Goal: Ask a question: Seek information or help from site administrators or community

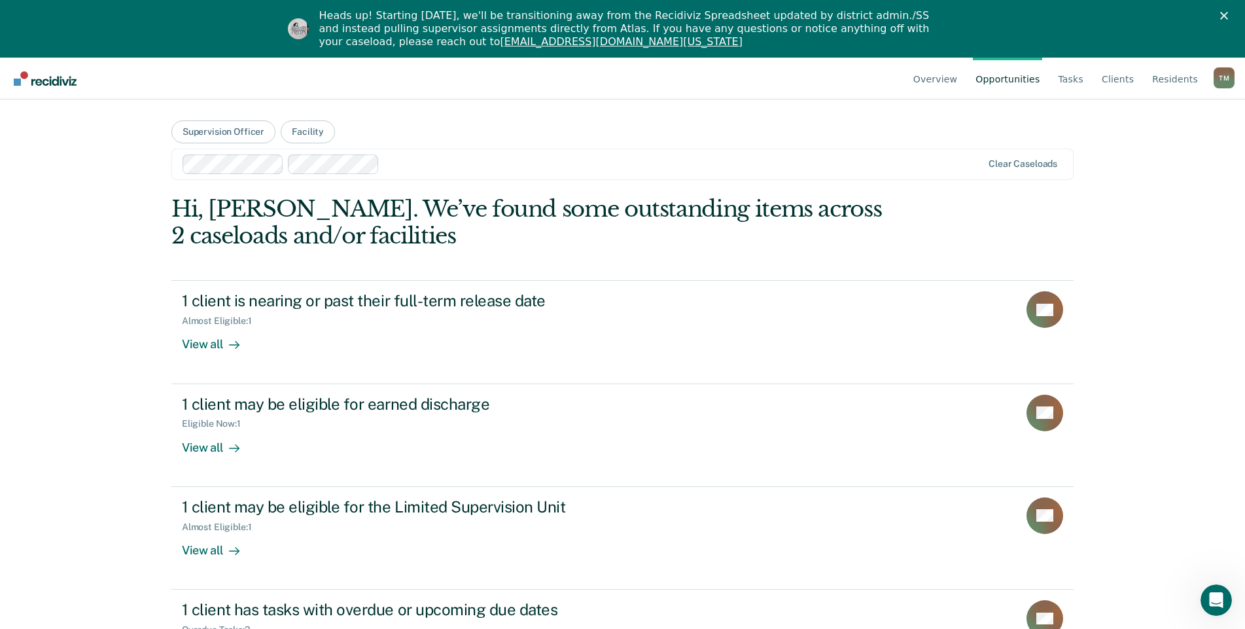
click at [1229, 80] on div "T M" at bounding box center [1224, 77] width 21 height 21
click at [1146, 161] on link "Go to Operations" at bounding box center [1171, 160] width 84 height 11
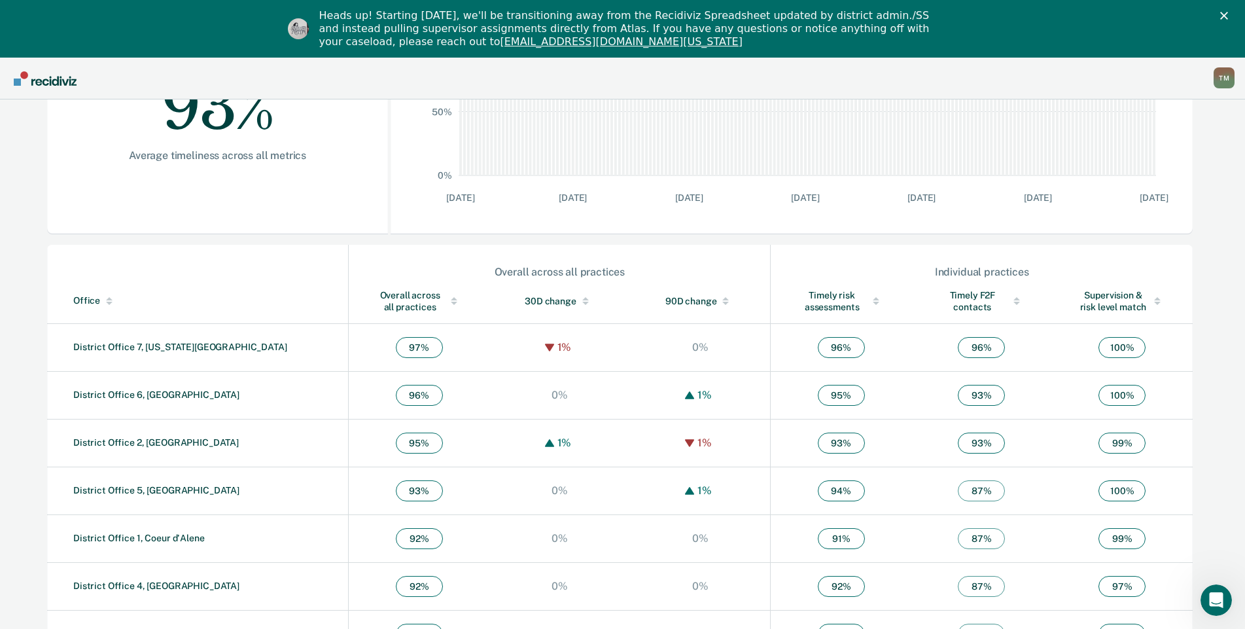
scroll to position [341, 0]
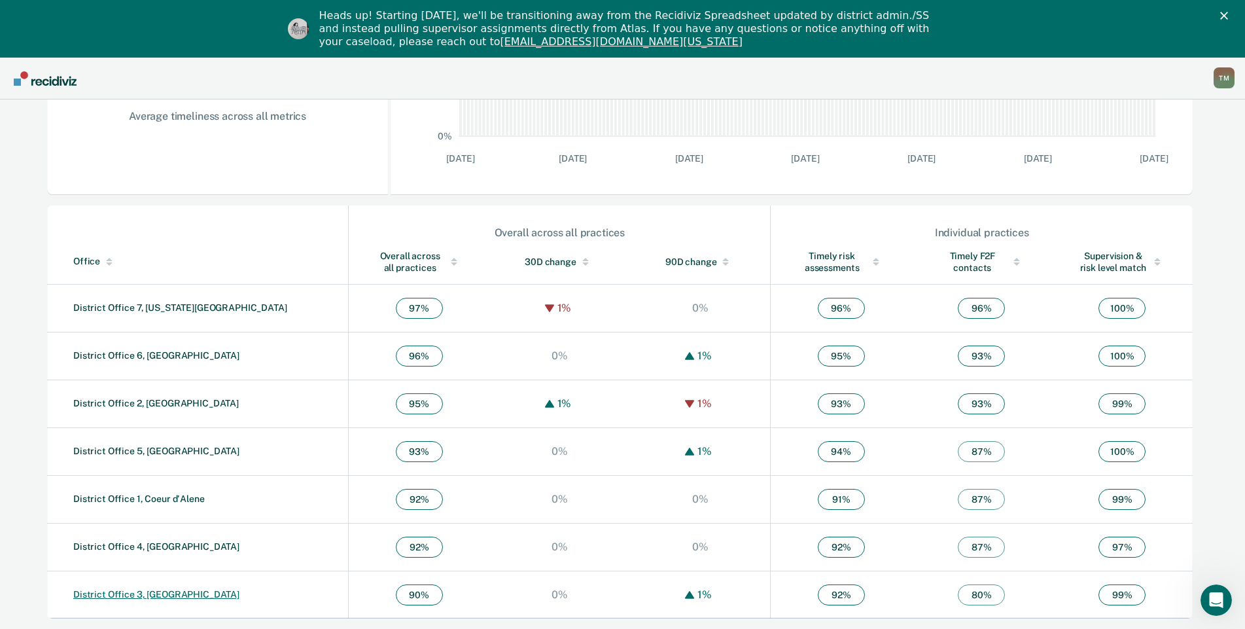
click at [123, 595] on link "District Office 3, [GEOGRAPHIC_DATA]" at bounding box center [156, 594] width 166 height 10
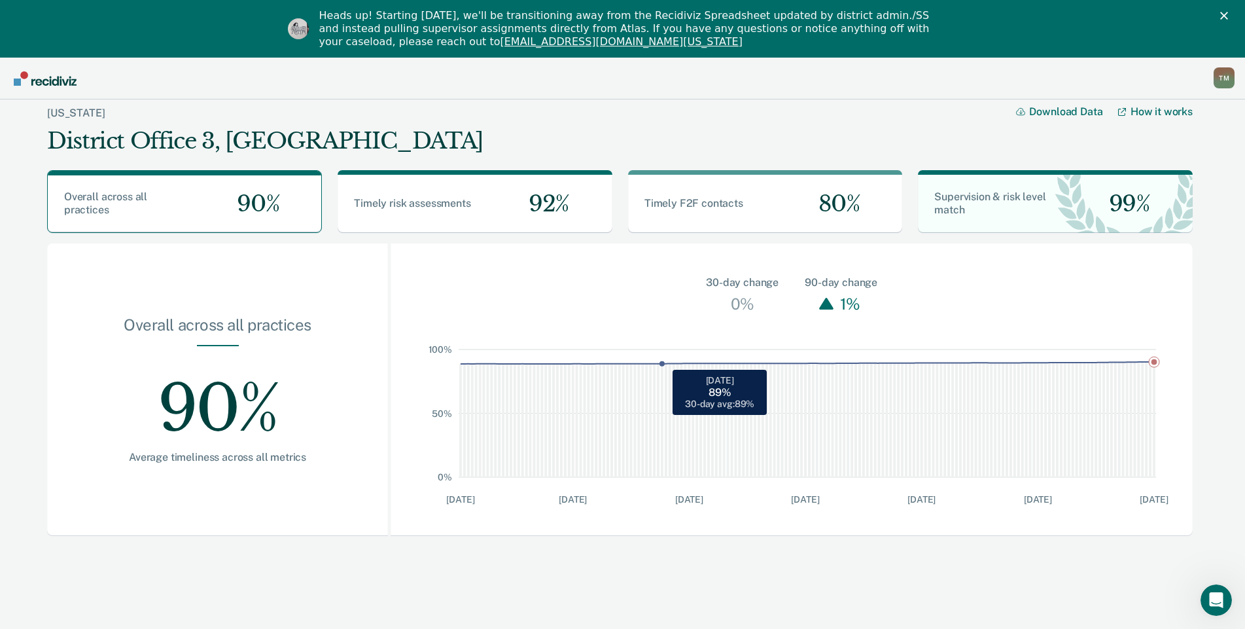
scroll to position [58, 0]
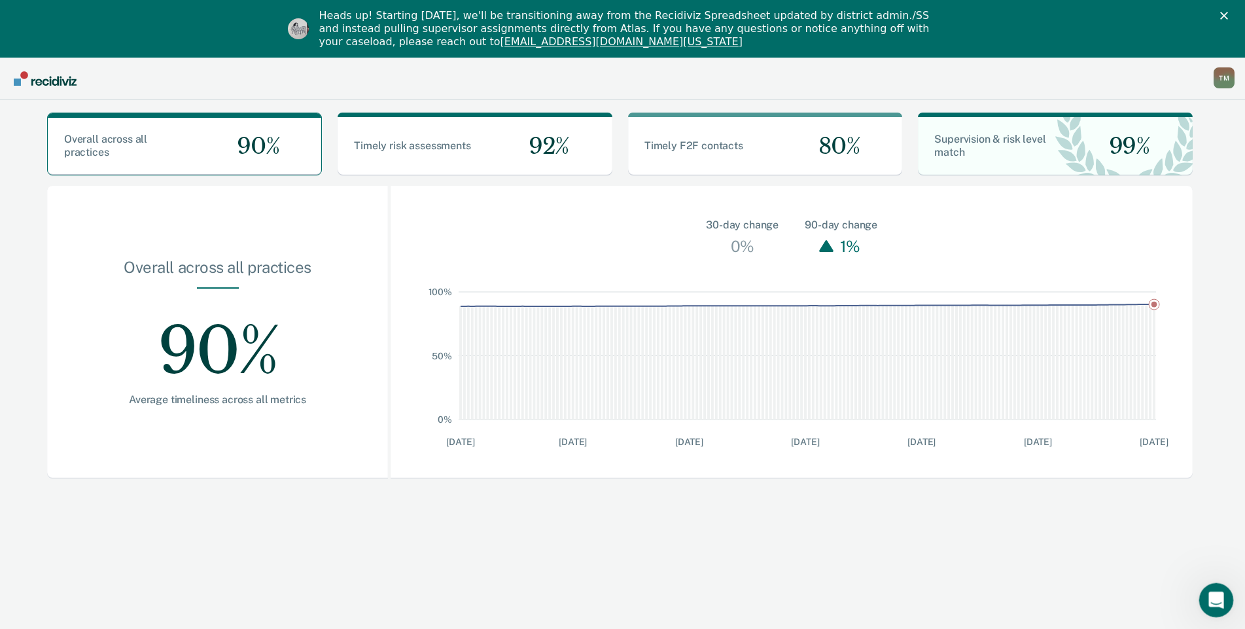
click at [1216, 591] on icon "Open Intercom Messenger" at bounding box center [1215, 599] width 22 height 22
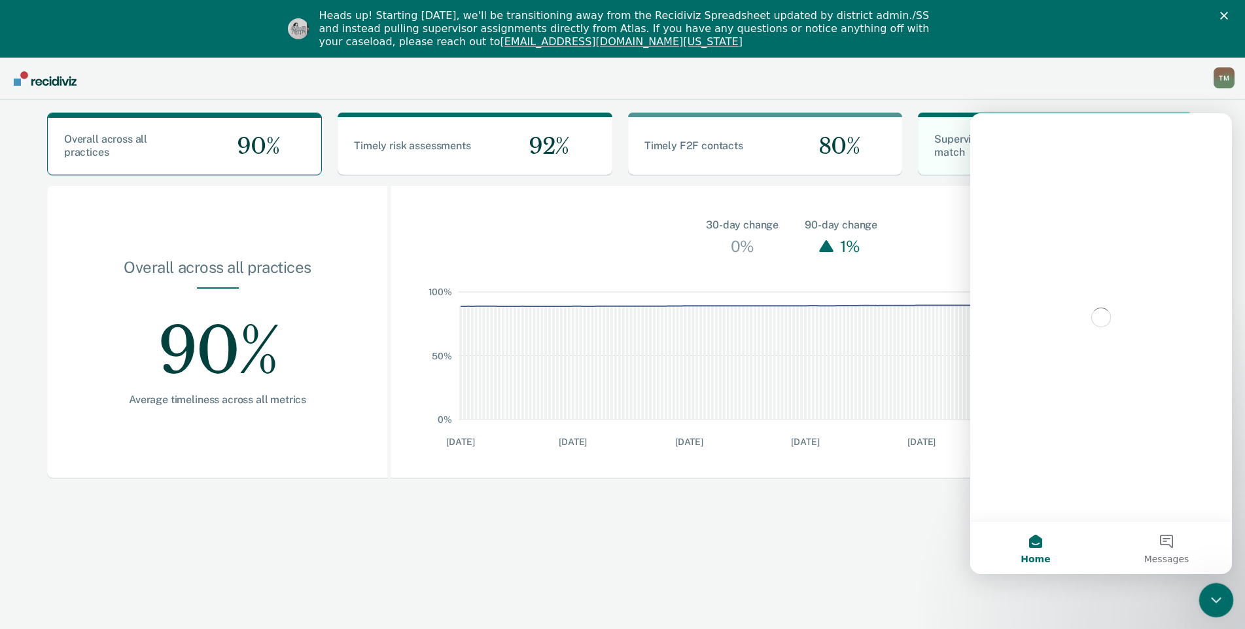
scroll to position [0, 0]
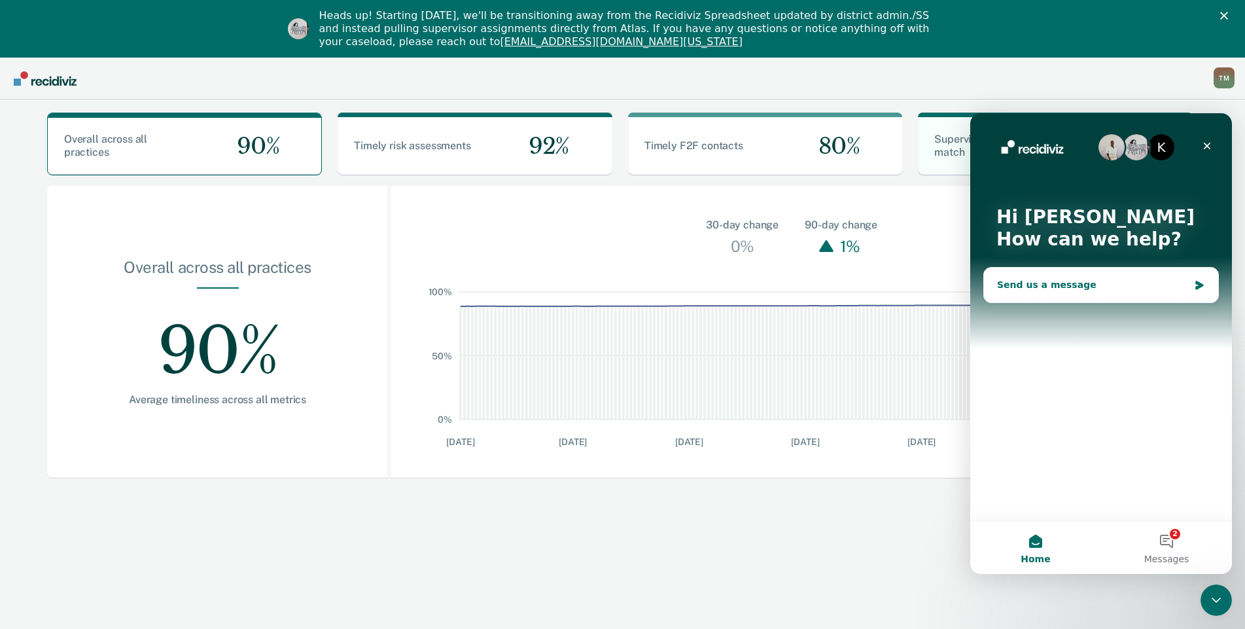
click at [1053, 281] on div "Send us a message" at bounding box center [1093, 285] width 192 height 14
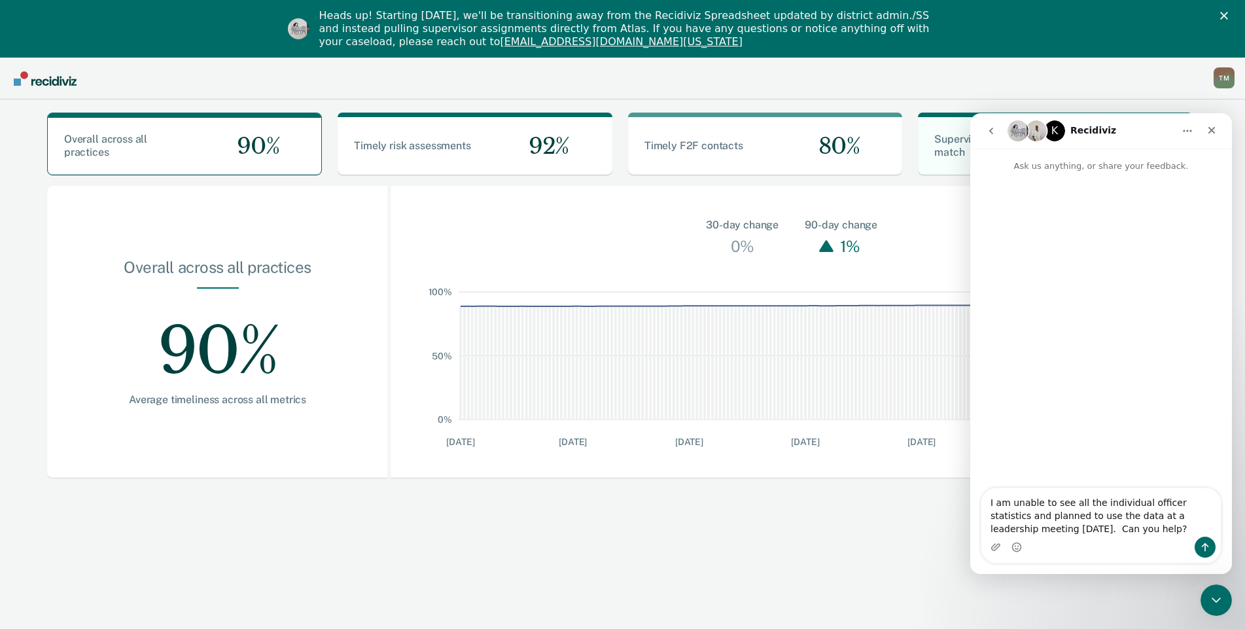
type textarea "I am unable to see all the individual officer statistics and planned to use the…"
click at [1204, 544] on icon "Send a message…" at bounding box center [1205, 547] width 7 height 9
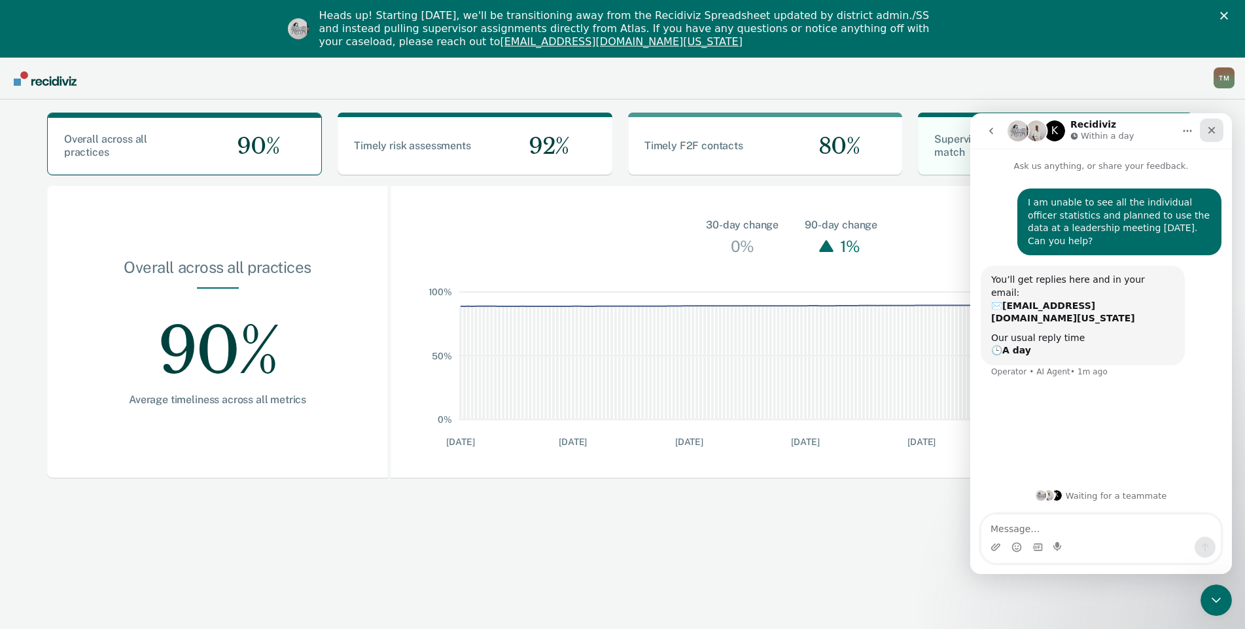
click at [1214, 132] on icon "Close" at bounding box center [1211, 130] width 7 height 7
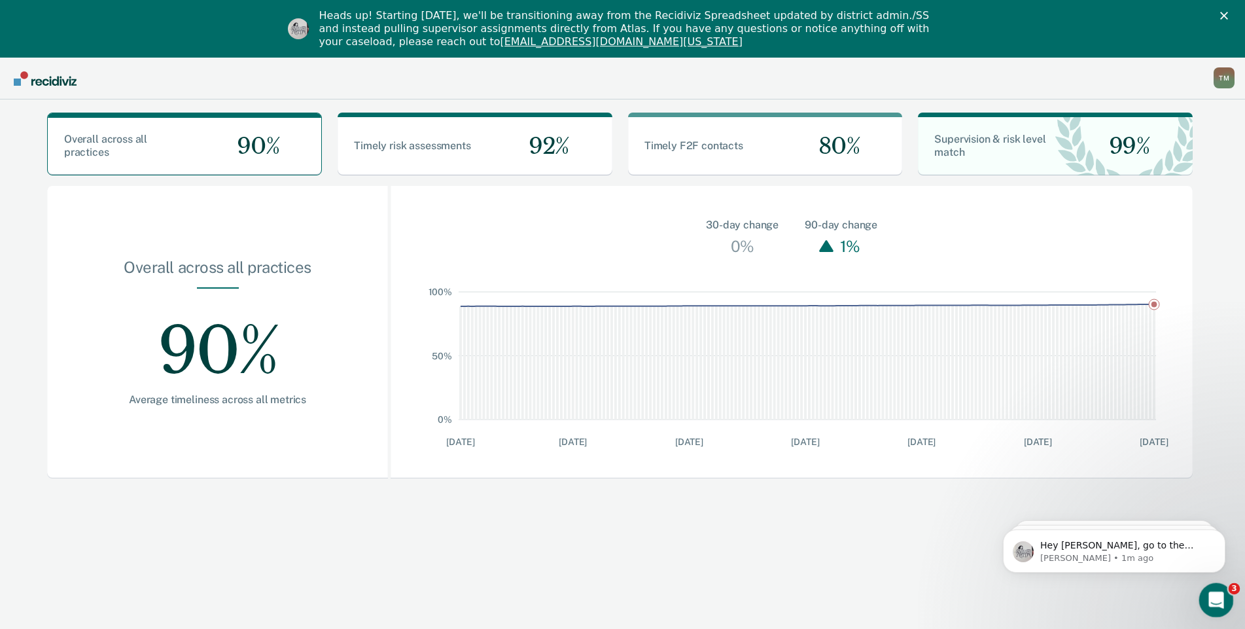
click at [1206, 597] on icon "Open Intercom Messenger" at bounding box center [1215, 599] width 22 height 22
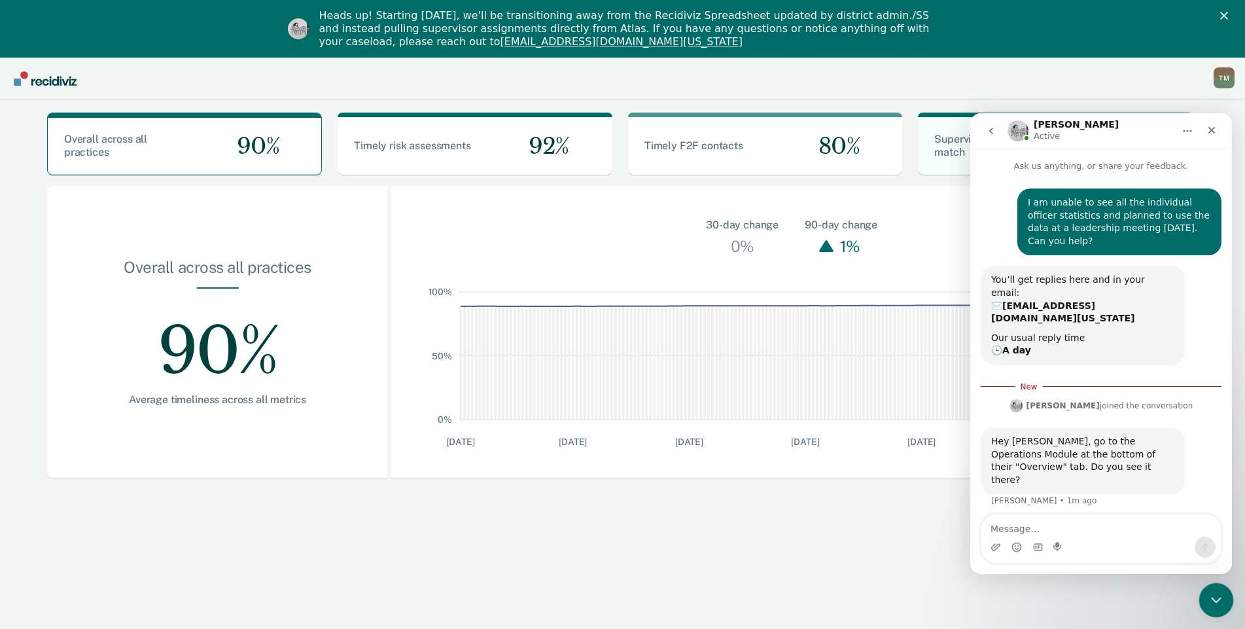
scroll to position [2, 0]
click at [1225, 81] on div "T M" at bounding box center [1224, 77] width 21 height 21
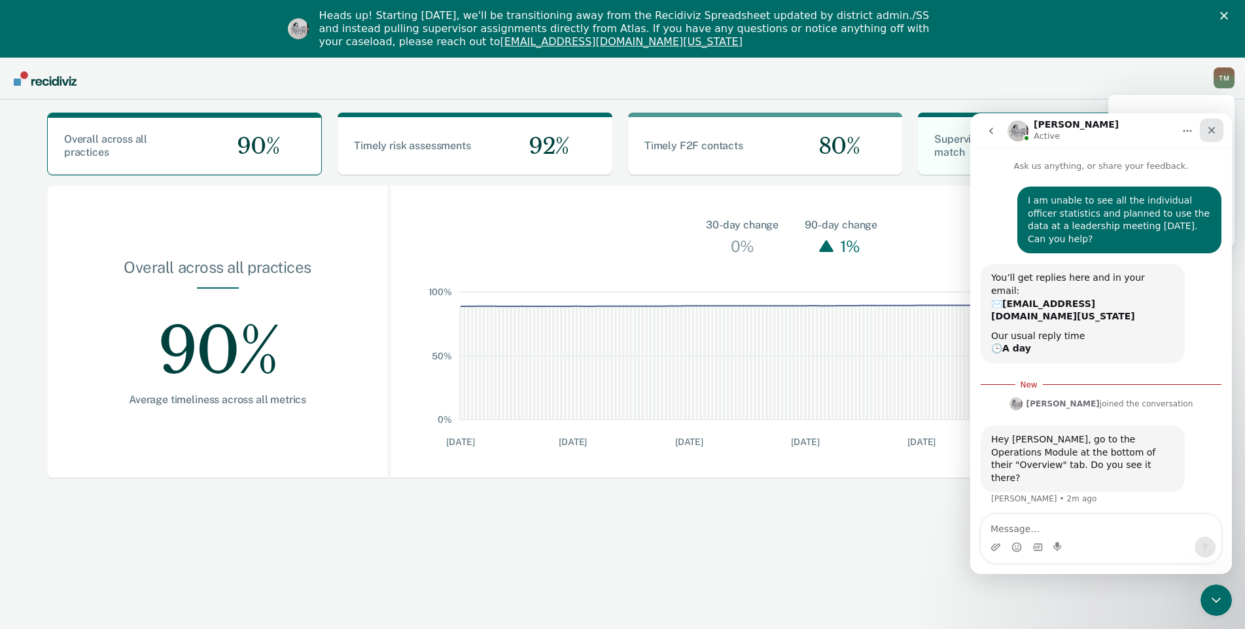
click at [1210, 130] on icon "Close" at bounding box center [1211, 130] width 10 height 10
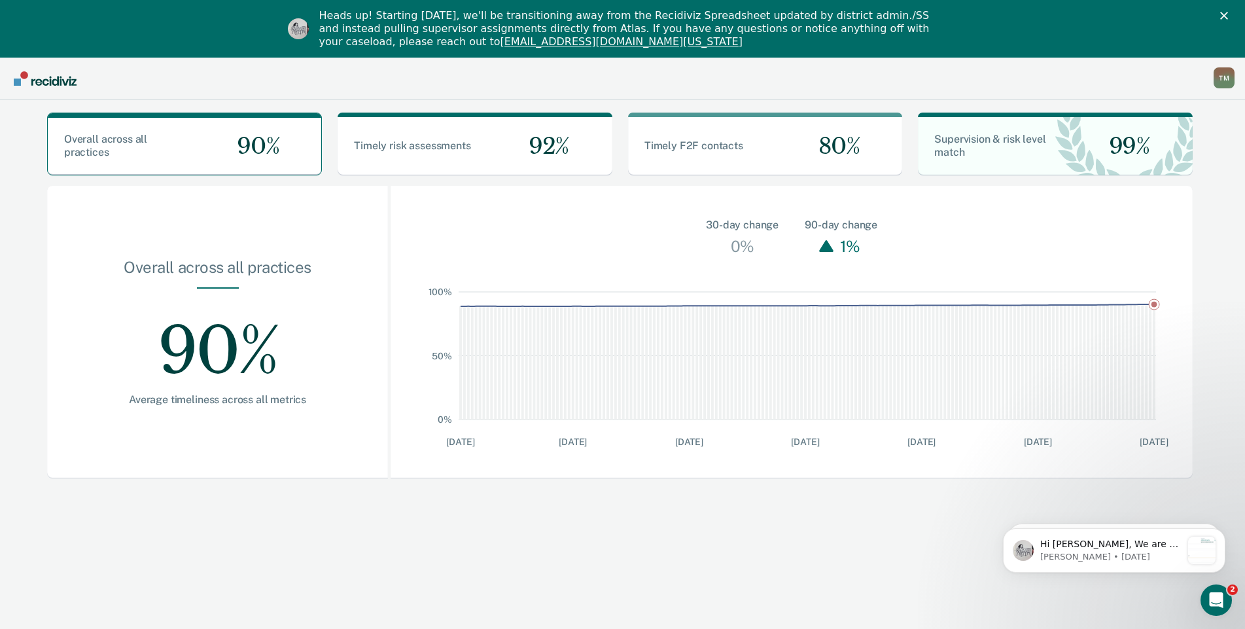
scroll to position [0, 0]
click at [1221, 75] on div "T M" at bounding box center [1224, 77] width 21 height 21
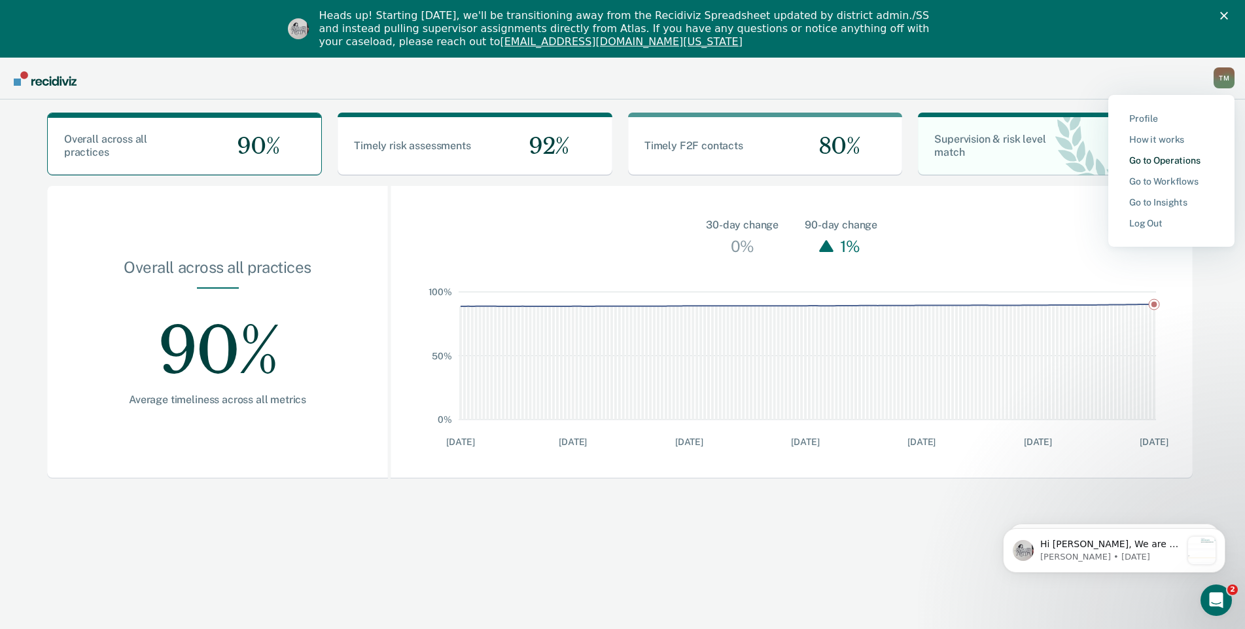
click at [1143, 161] on link "Go to Operations" at bounding box center [1171, 160] width 84 height 11
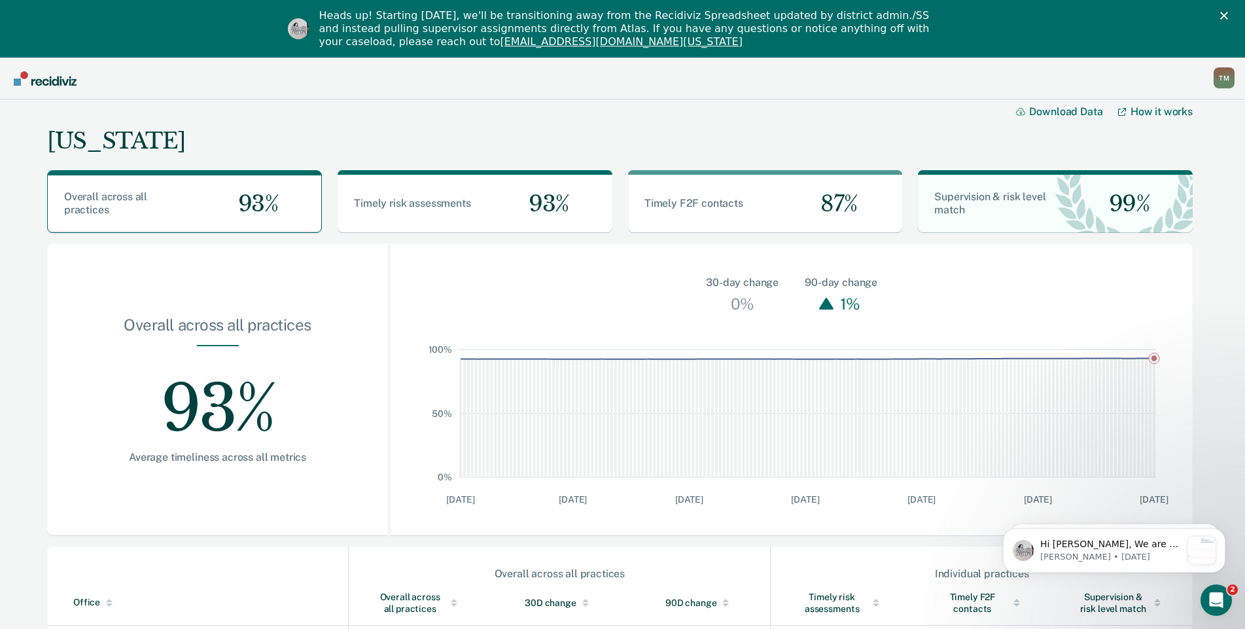
click at [1229, 73] on div "T M" at bounding box center [1224, 77] width 21 height 21
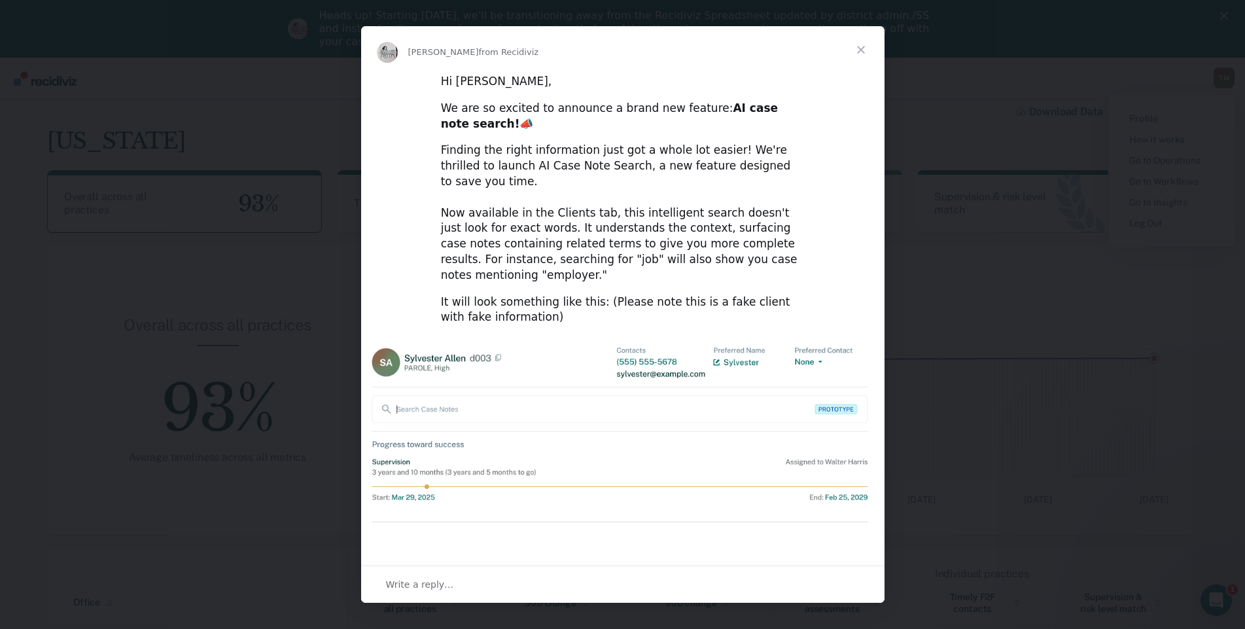
click at [861, 56] on span "Close" at bounding box center [860, 49] width 47 height 47
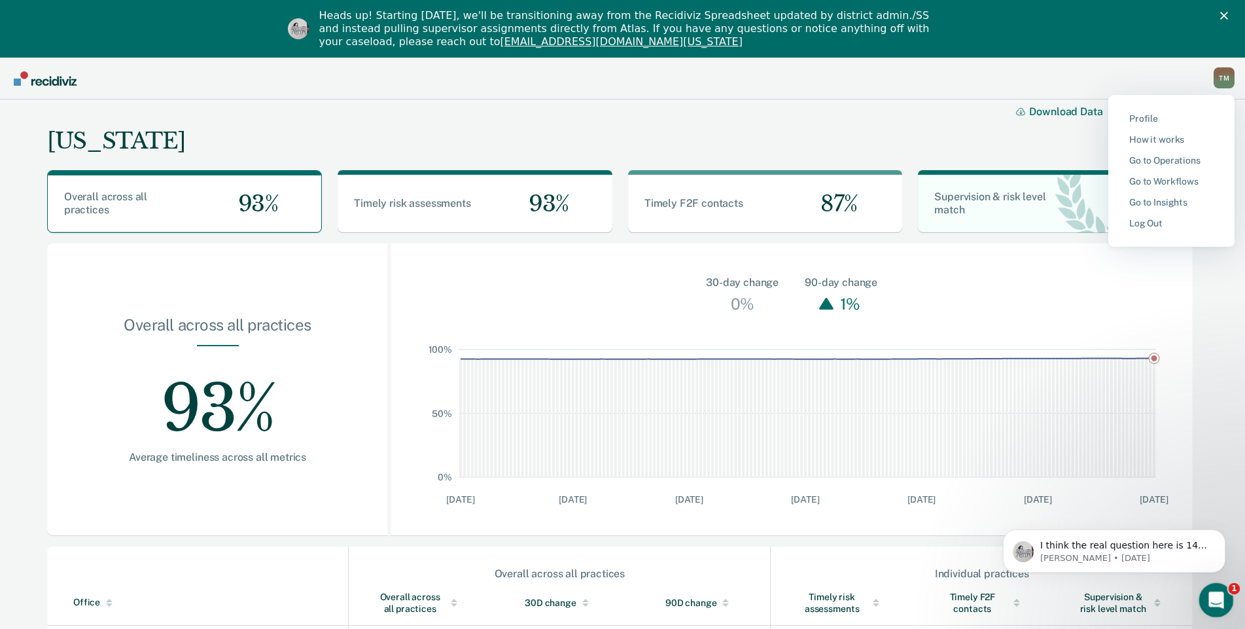
click at [1213, 595] on icon "Open Intercom Messenger" at bounding box center [1215, 599] width 22 height 22
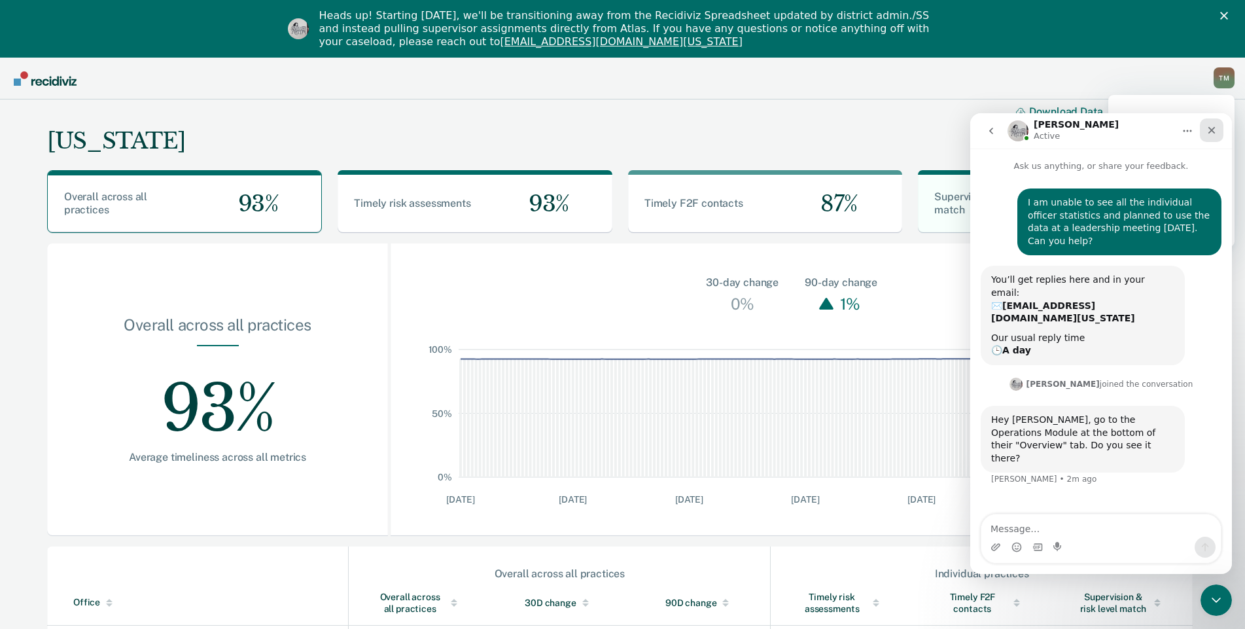
click at [1208, 132] on icon "Close" at bounding box center [1211, 130] width 10 height 10
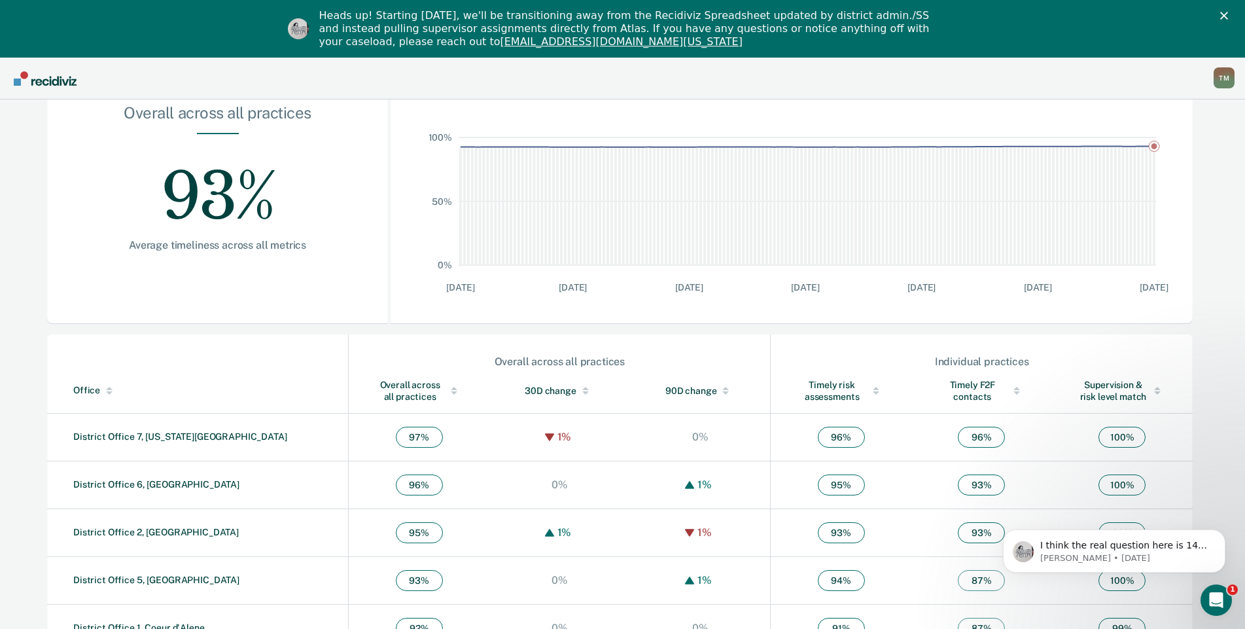
scroll to position [210, 0]
click at [1218, 604] on icon "Open Intercom Messenger" at bounding box center [1215, 599] width 22 height 22
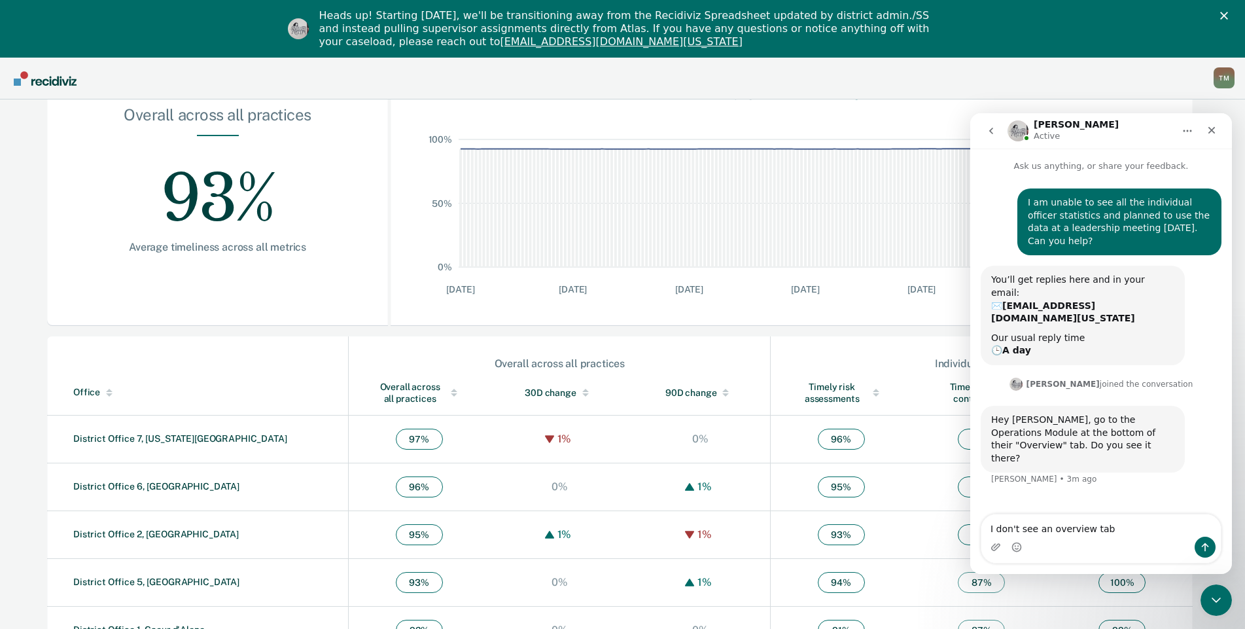
type textarea "I don't see an overview tab"
click at [1209, 547] on icon "Send a message…" at bounding box center [1205, 547] width 10 height 10
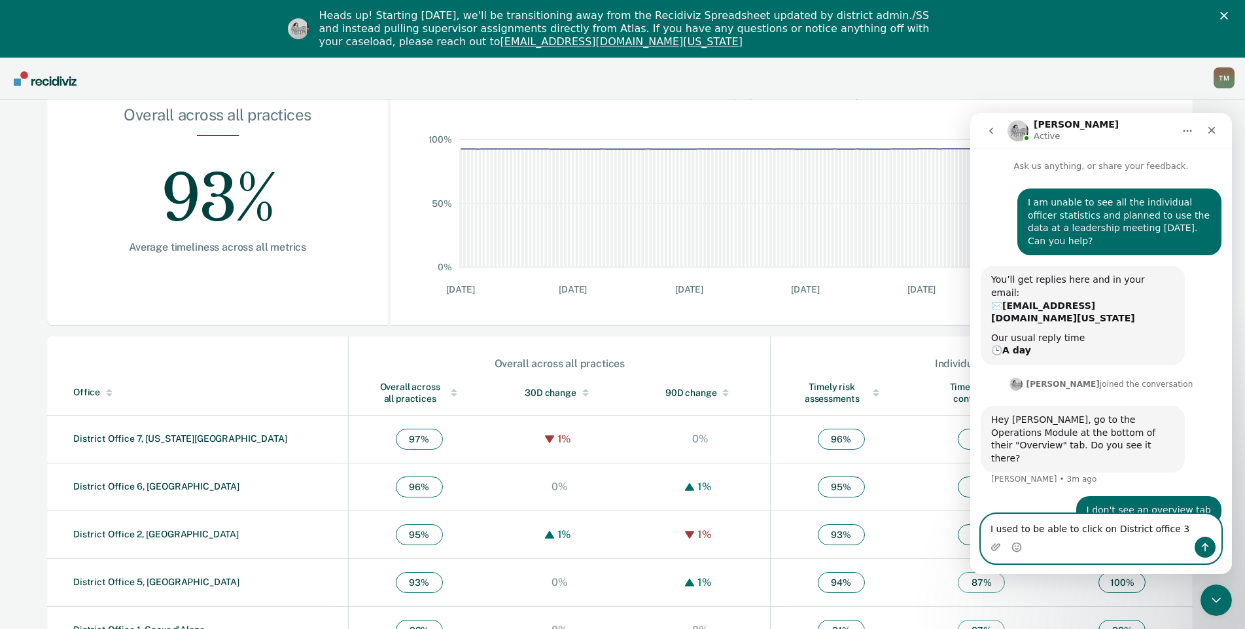
click at [1141, 529] on textarea "I used to be able to click on District office 3" at bounding box center [1100, 525] width 239 height 22
click at [1165, 527] on textarea "I used to be able to click on District Office 3" at bounding box center [1100, 525] width 239 height 22
type textarea "I used to be able to click on District Office 3 and it would expand and show al…"
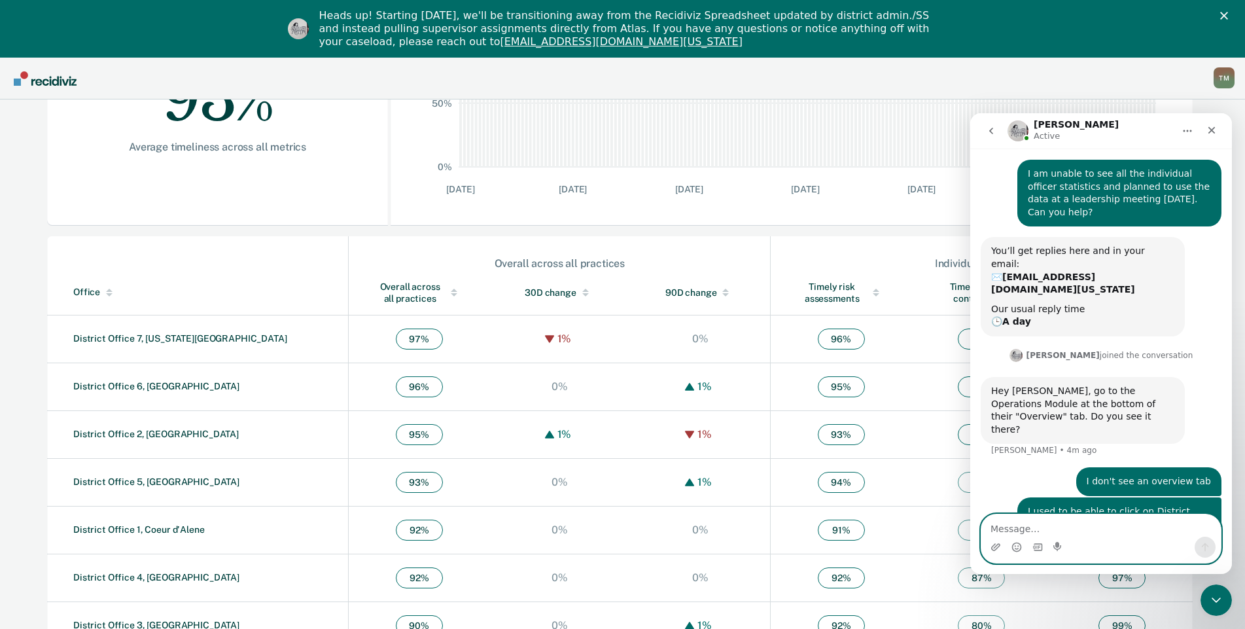
scroll to position [341, 0]
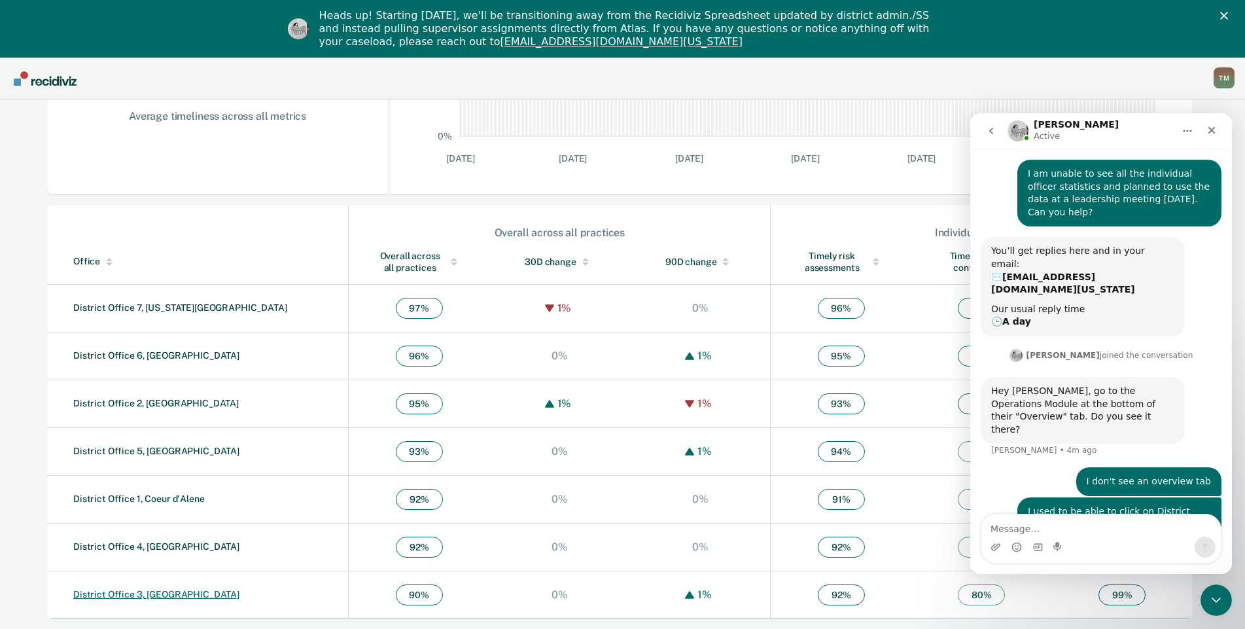
click at [103, 595] on link "District Office 3, [GEOGRAPHIC_DATA]" at bounding box center [156, 594] width 166 height 10
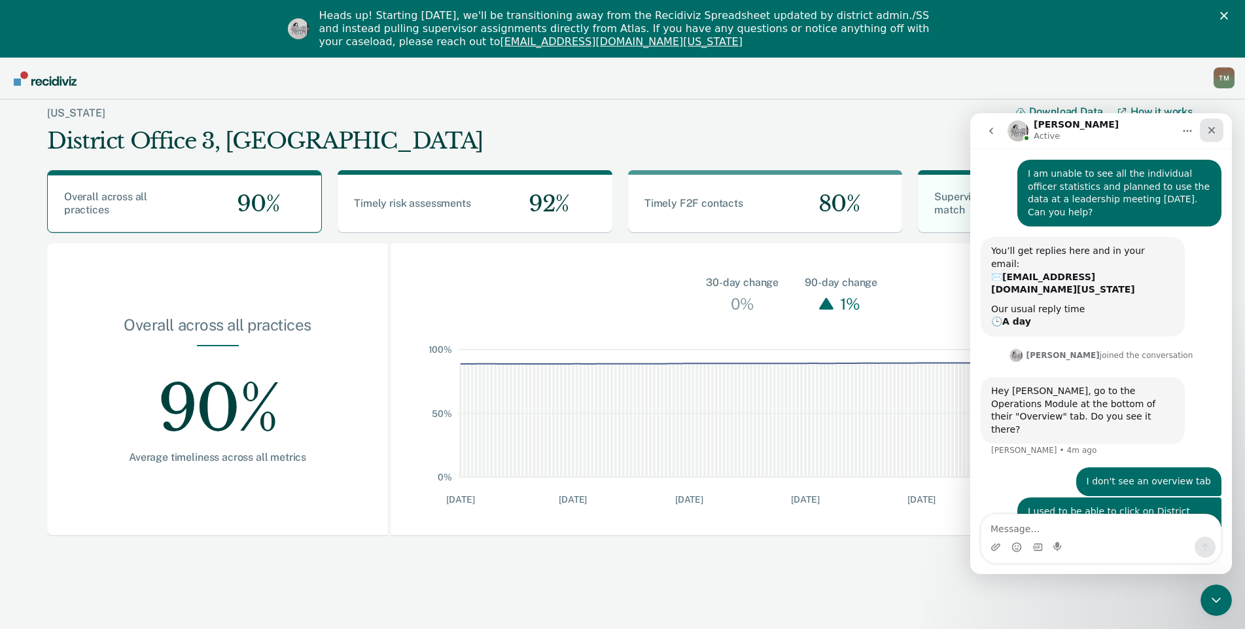
click at [1211, 131] on icon "Close" at bounding box center [1211, 130] width 7 height 7
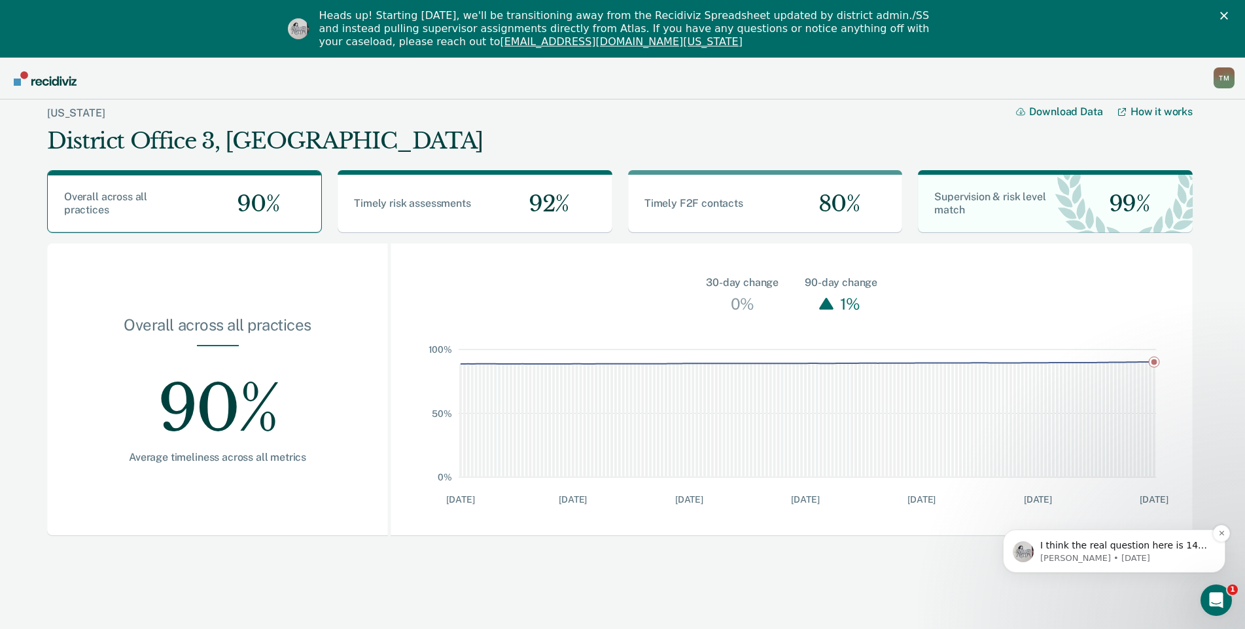
click at [1131, 547] on span "I think the real question here is 14 years seems like there is something else w…" at bounding box center [1123, 571] width 167 height 63
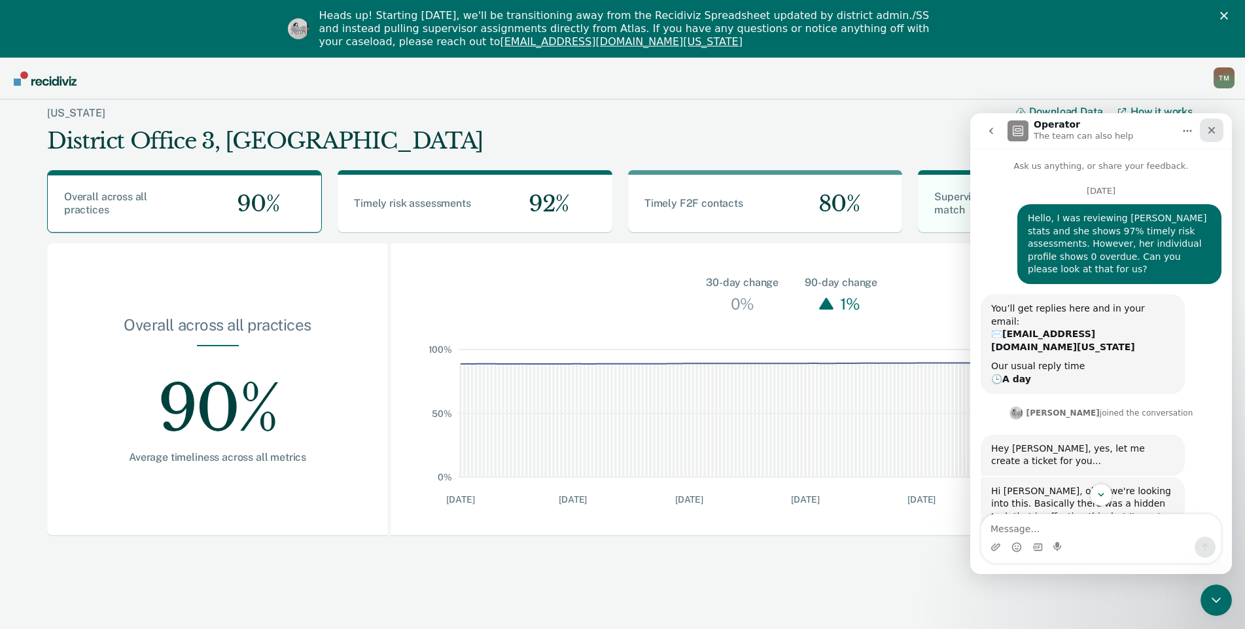
click at [1208, 129] on icon "Close" at bounding box center [1211, 130] width 10 height 10
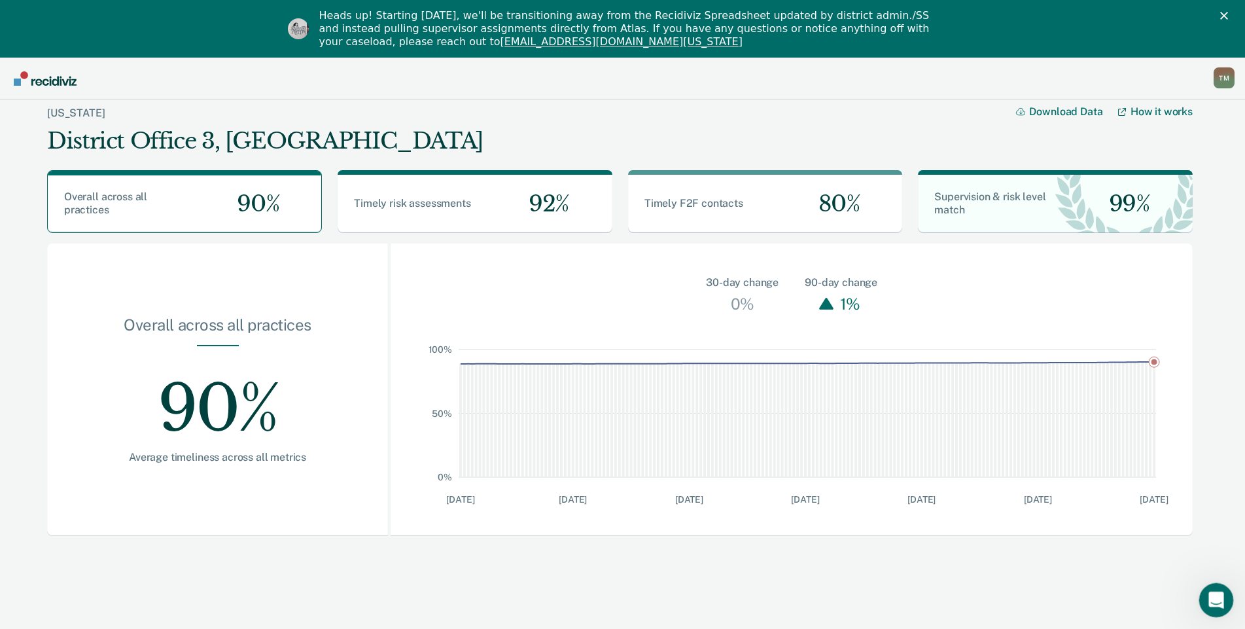
click at [1216, 606] on icon "Open Intercom Messenger" at bounding box center [1215, 599] width 22 height 22
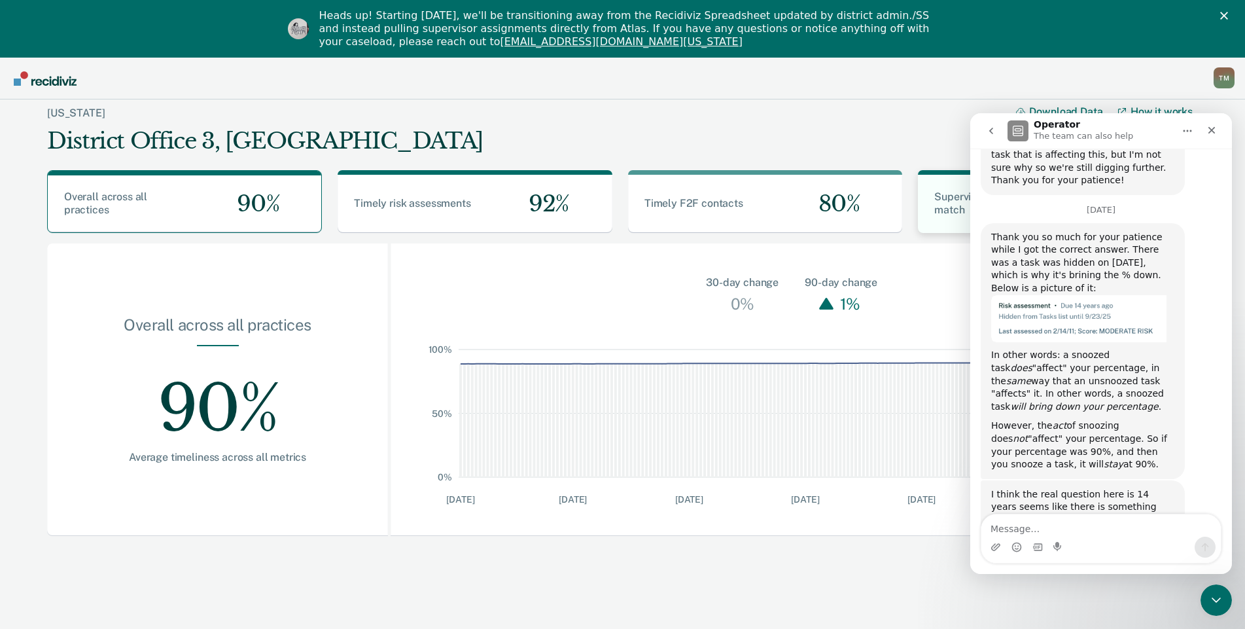
scroll to position [385, 0]
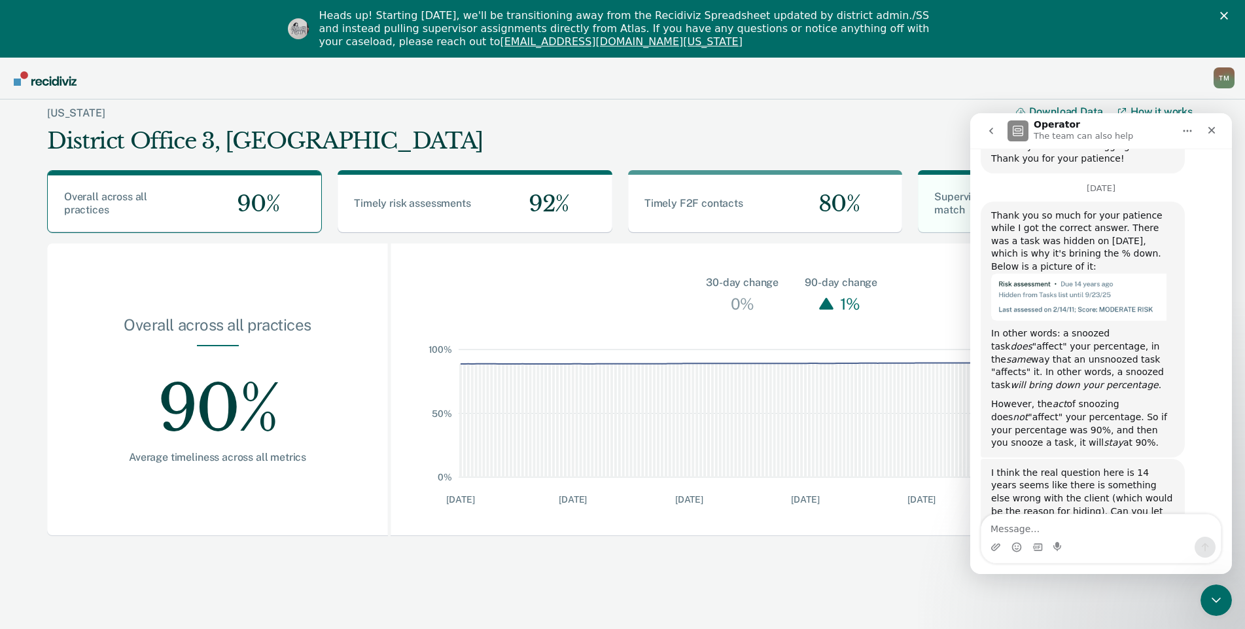
click at [990, 134] on icon "go back" at bounding box center [991, 131] width 10 height 10
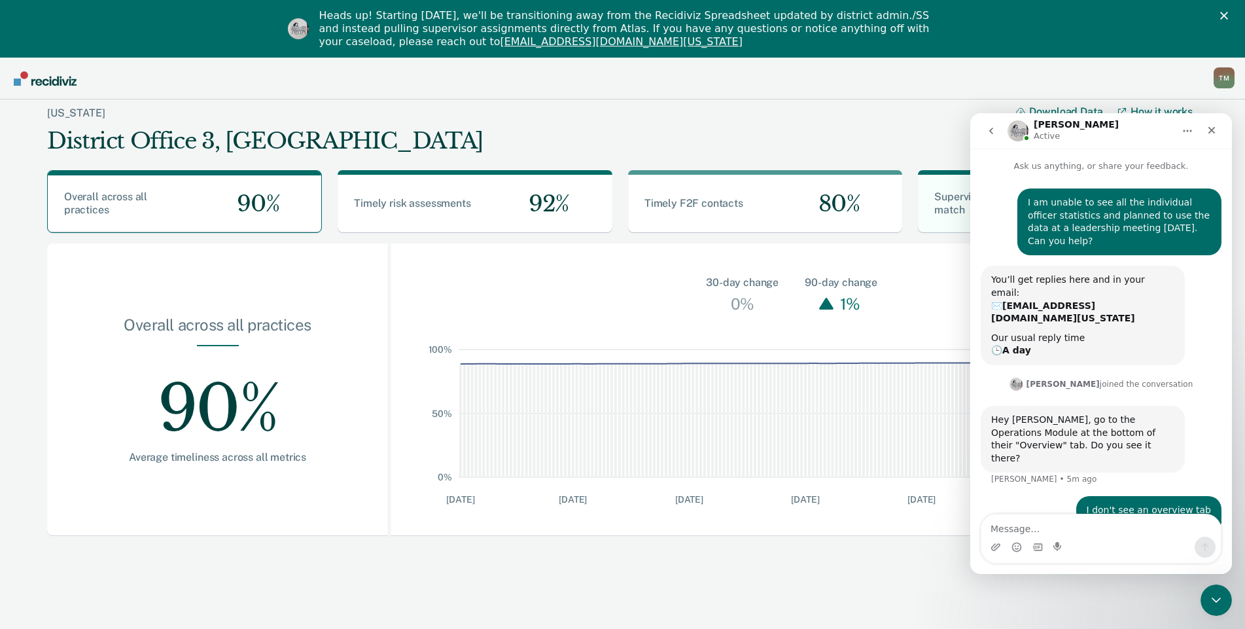
scroll to position [29, 0]
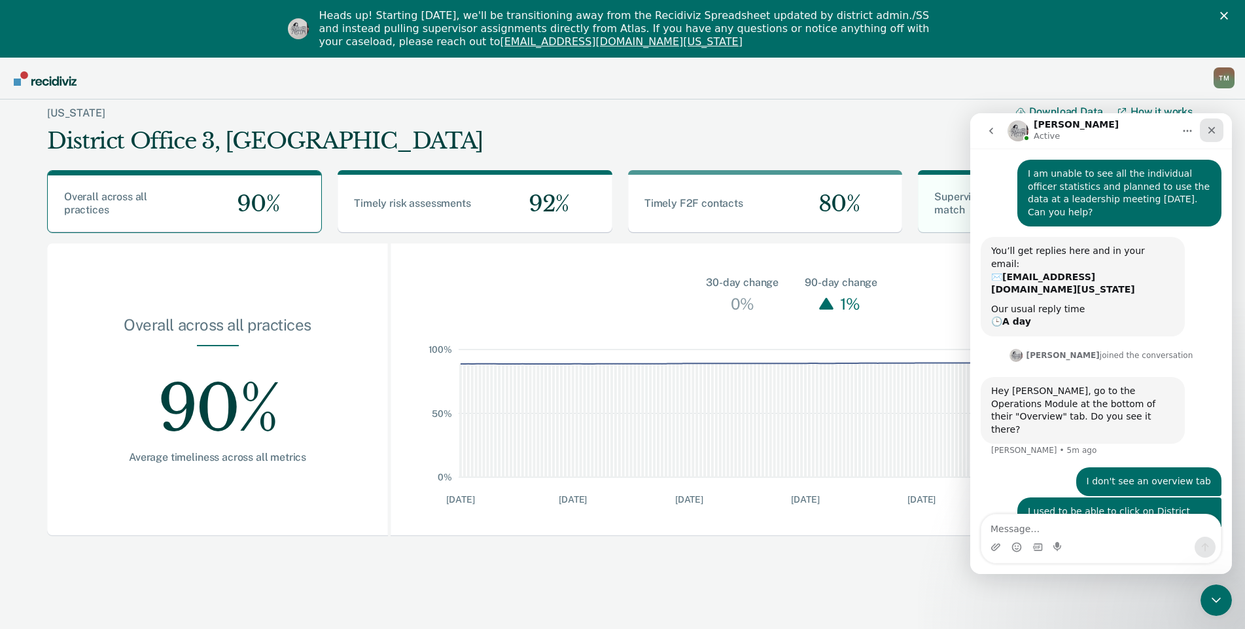
click at [1216, 132] on icon "Close" at bounding box center [1211, 130] width 10 height 10
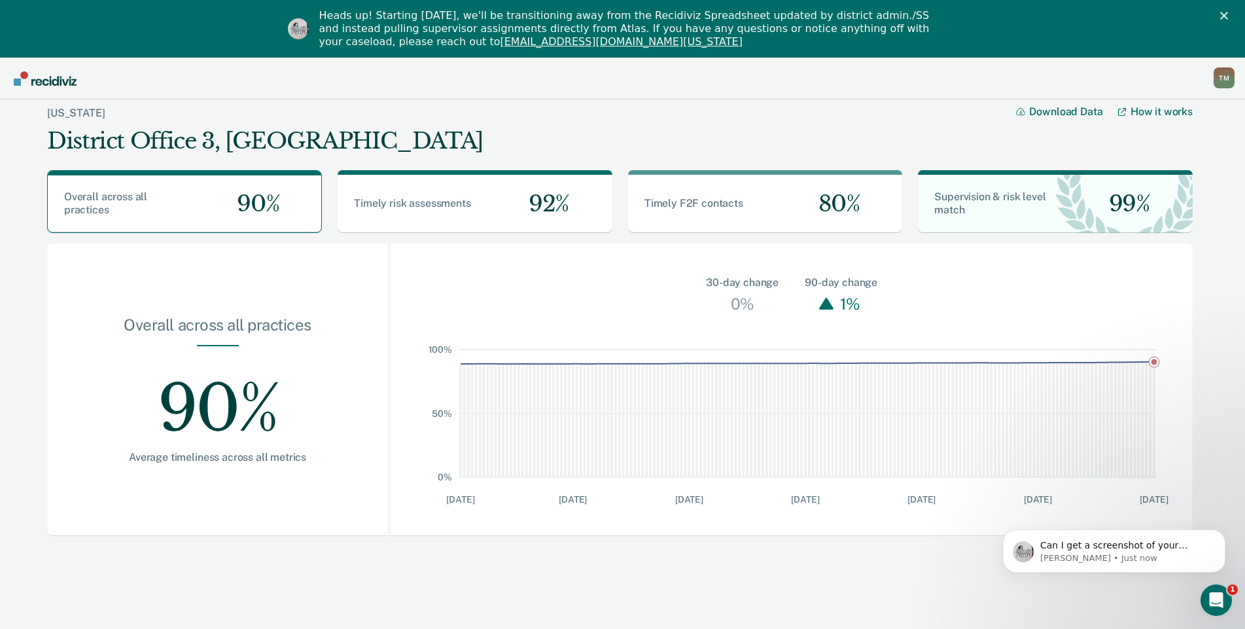
scroll to position [81, 0]
click at [1222, 83] on div "T M" at bounding box center [1224, 77] width 21 height 21
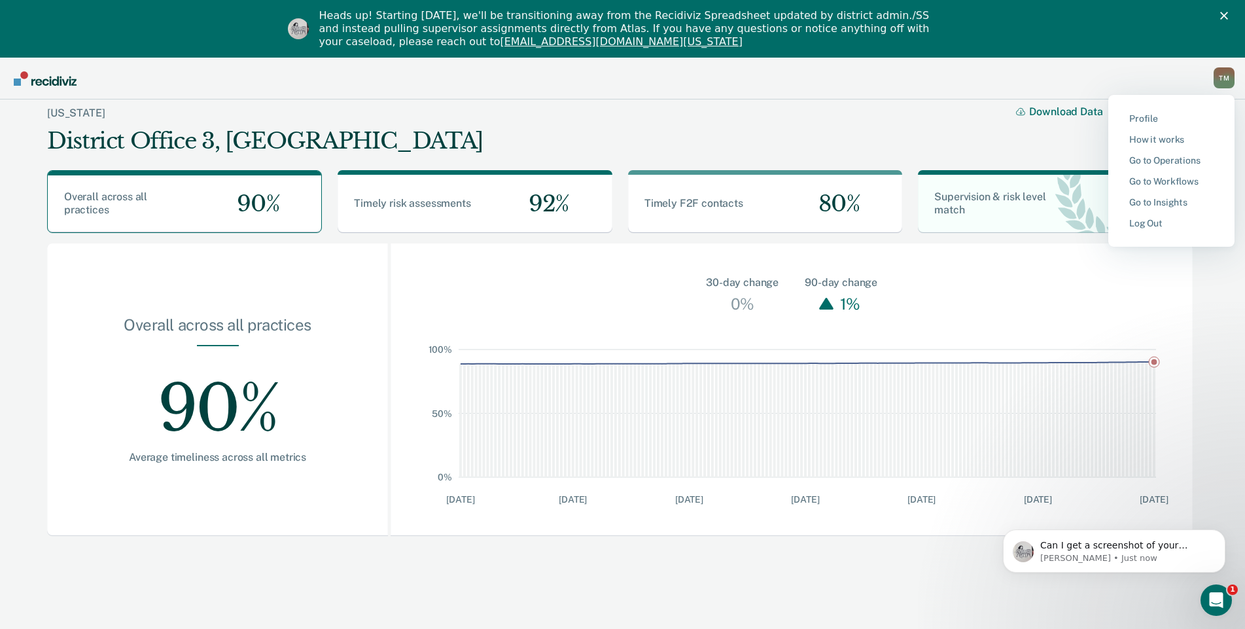
click at [427, 142] on div "[US_STATE] District Office 3, [GEOGRAPHIC_DATA] Download Data How it works" at bounding box center [620, 129] width 1146 height 60
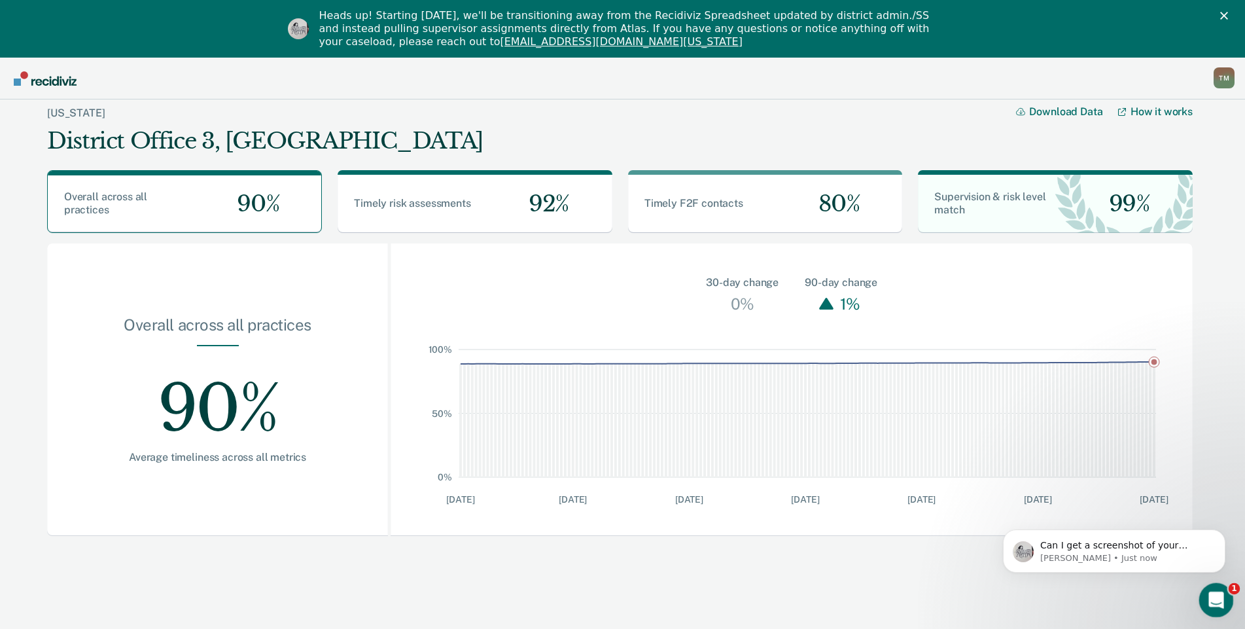
click at [1211, 599] on icon "Open Intercom Messenger" at bounding box center [1214, 598] width 9 height 10
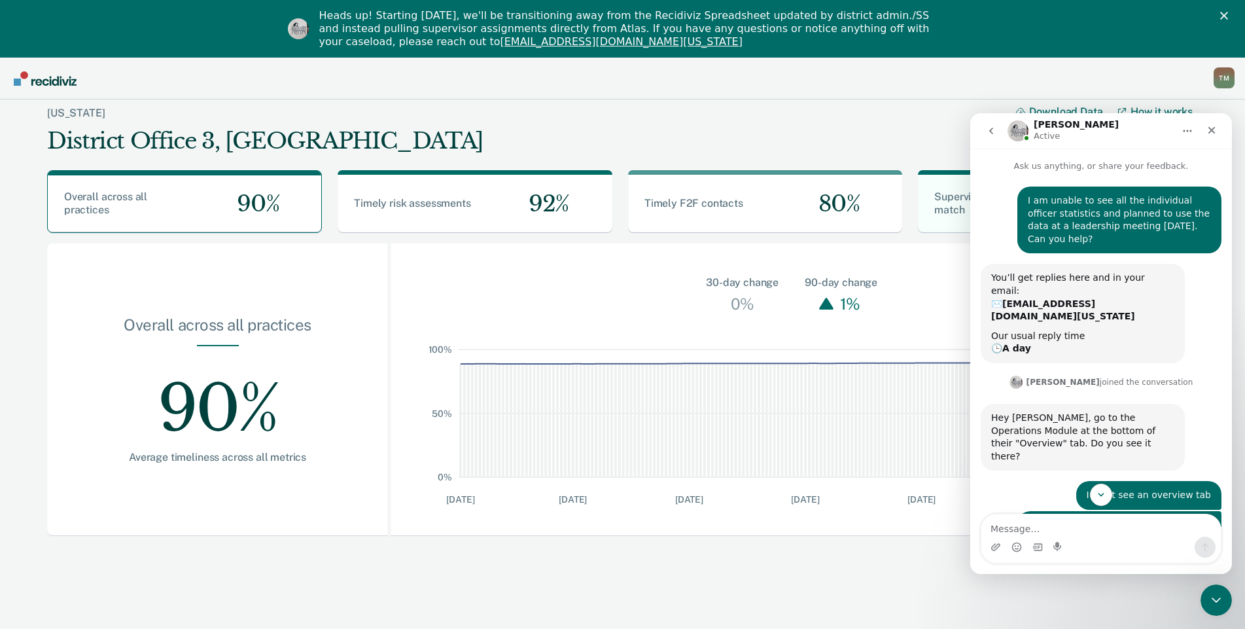
scroll to position [103, 0]
